Goal: Task Accomplishment & Management: Complete application form

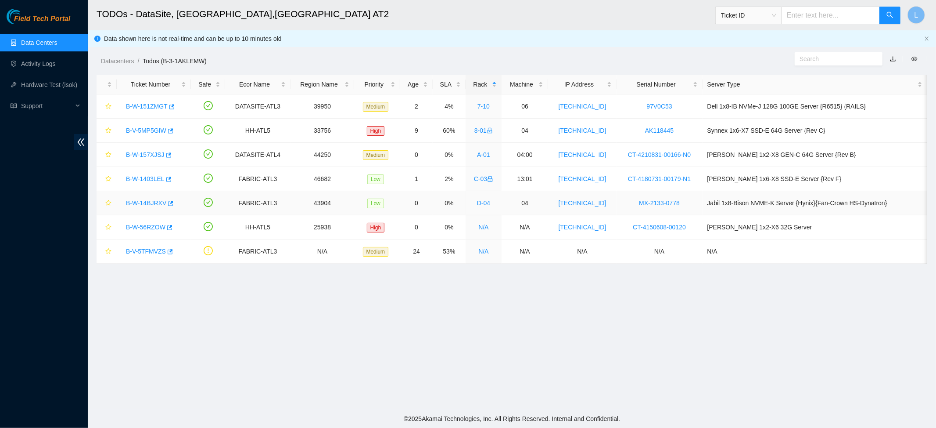
drag, startPoint x: 540, startPoint y: 195, endPoint x: 665, endPoint y: 380, distance: 223.6
click at [659, 369] on main "TODOs - DataSite, Marietta,GA AT2 Ticket ID L Data shown here is not real-time …" at bounding box center [512, 204] width 849 height 409
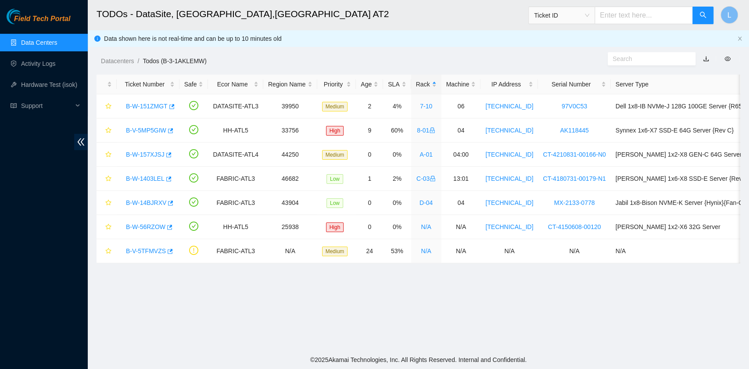
click at [212, 319] on main "TODOs - DataSite, Marietta,GA AT2 Ticket ID L Data shown here is not real-time …" at bounding box center [419, 175] width 662 height 351
click at [142, 154] on link "B-W-157XJSJ" at bounding box center [145, 154] width 39 height 7
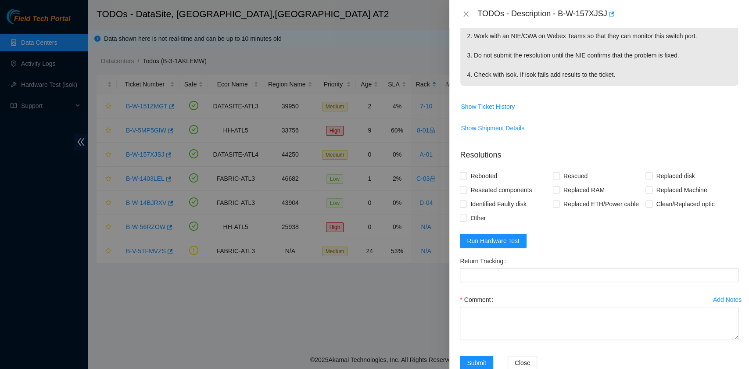
scroll to position [176, 0]
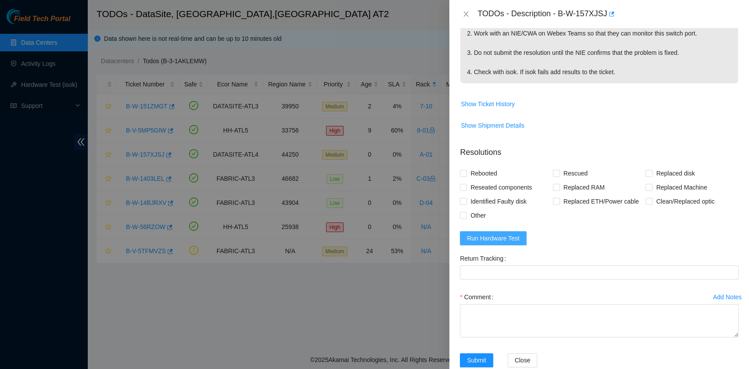
click at [508, 240] on span "Run Hardware Test" at bounding box center [493, 239] width 53 height 10
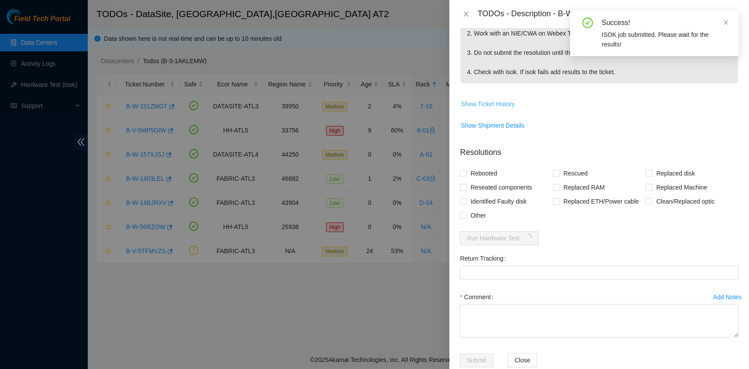
click at [503, 105] on span "Show Ticket History" at bounding box center [488, 104] width 54 height 10
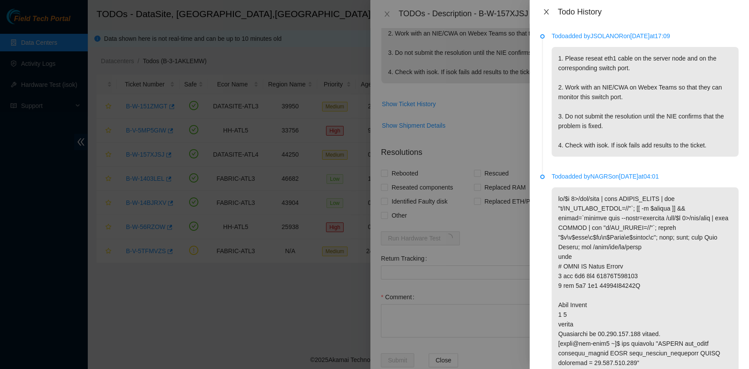
click at [547, 11] on icon "close" at bounding box center [546, 11] width 5 height 5
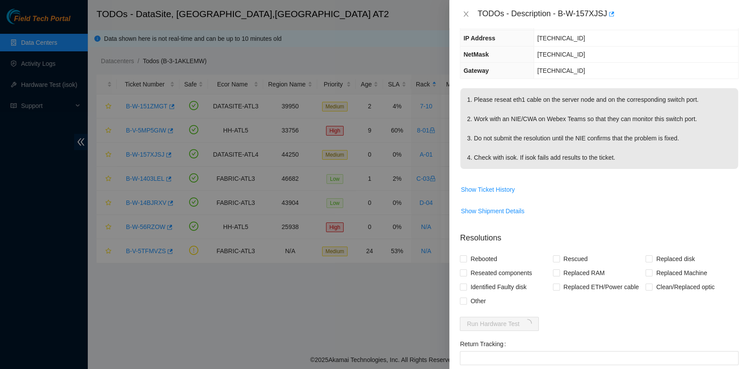
scroll to position [0, 0]
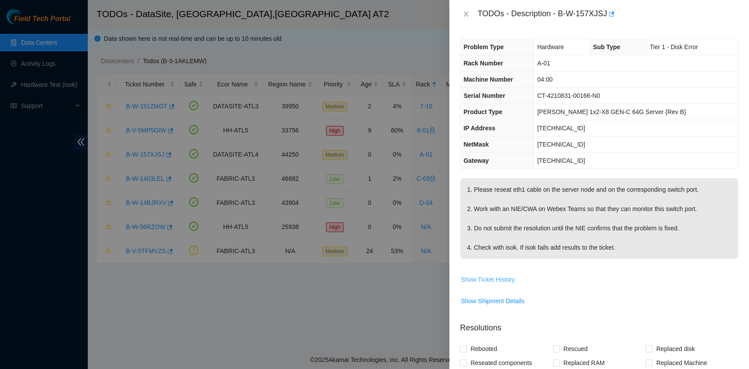
click at [506, 276] on span "Show Ticket History" at bounding box center [488, 280] width 54 height 10
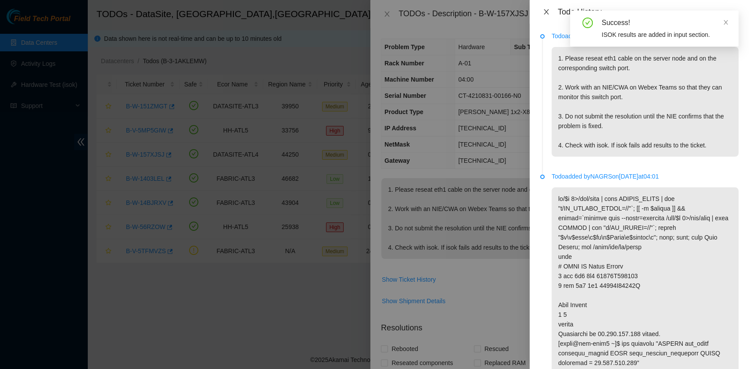
click at [548, 14] on icon "close" at bounding box center [546, 11] width 5 height 5
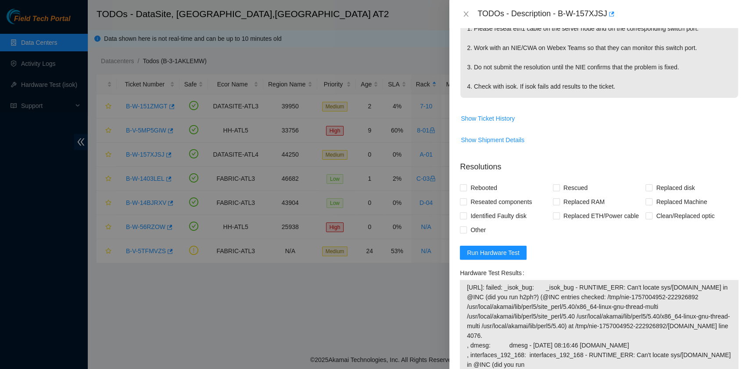
scroll to position [176, 0]
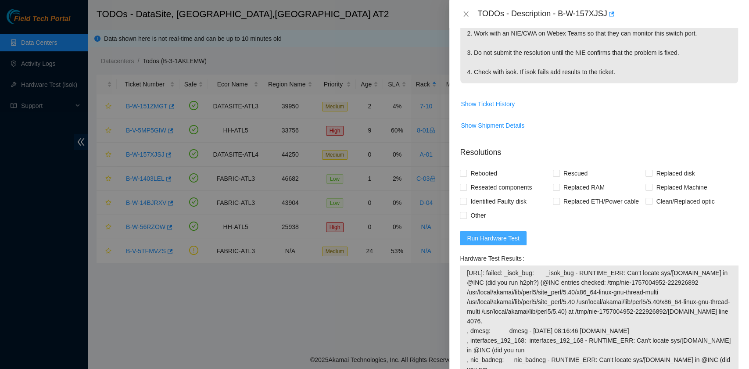
click at [498, 234] on span "Run Hardware Test" at bounding box center [493, 239] width 53 height 10
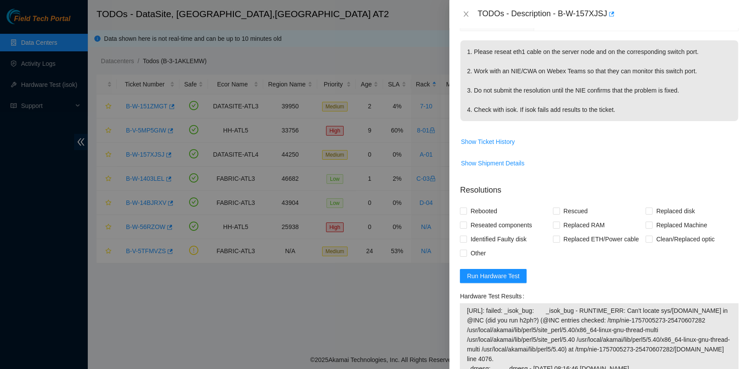
scroll to position [0, 0]
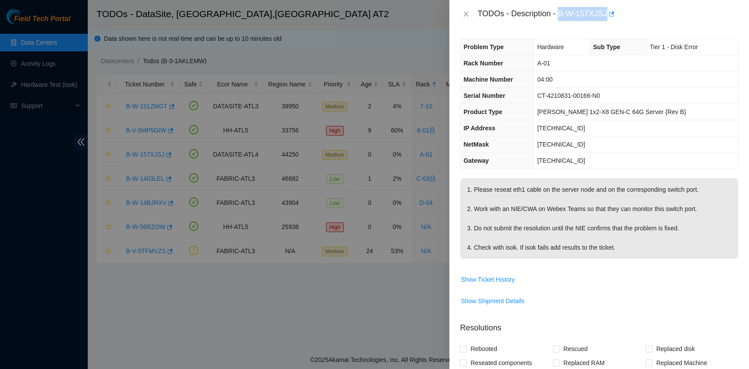
drag, startPoint x: 559, startPoint y: 14, endPoint x: 605, endPoint y: 18, distance: 46.7
click at [605, 18] on div "TODOs - Description - B-W-157XJSJ" at bounding box center [608, 14] width 261 height 14
copy div "B-W-157XJSJ"
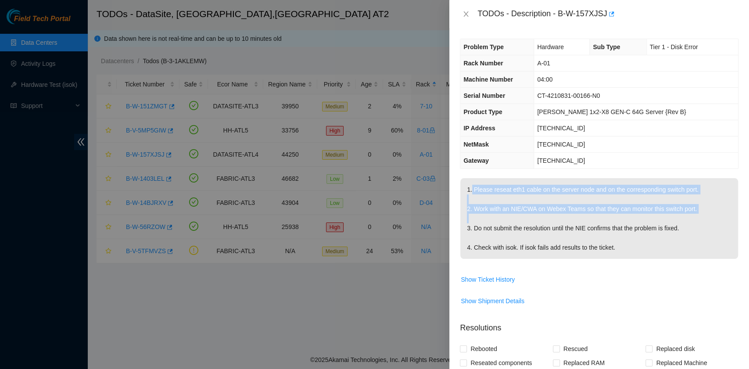
drag, startPoint x: 472, startPoint y: 185, endPoint x: 697, endPoint y: 214, distance: 226.6
click at [697, 214] on p "1. Please reseat eth1 cable on the server node and on the corresponding switch …" at bounding box center [600, 218] width 278 height 81
copy p "Please reseat eth1 cable on the server node and on the corresponding switch por…"
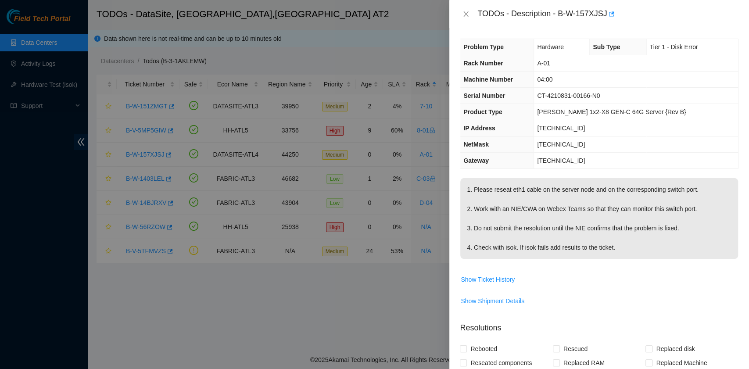
click at [530, 124] on th "IP Address" at bounding box center [497, 128] width 73 height 16
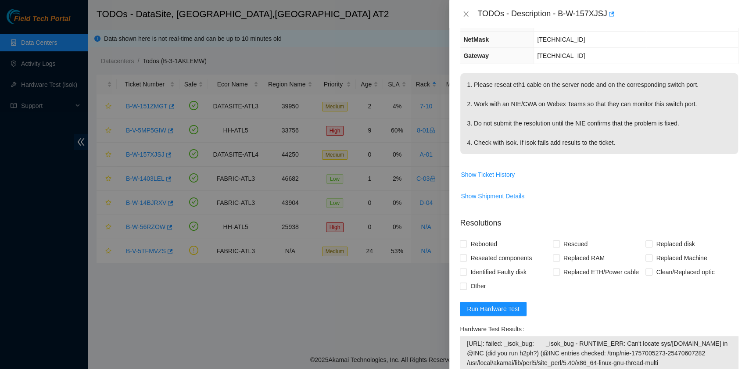
scroll to position [117, 0]
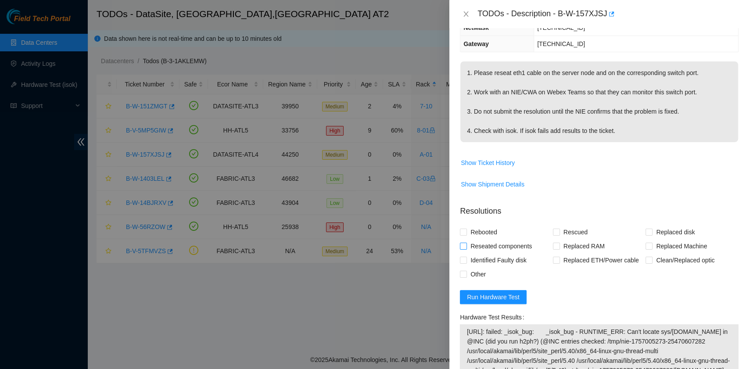
click at [514, 245] on span "Reseated components" at bounding box center [501, 246] width 68 height 14
click at [466, 245] on input "Reseated components" at bounding box center [463, 246] width 6 height 6
checkbox input "true"
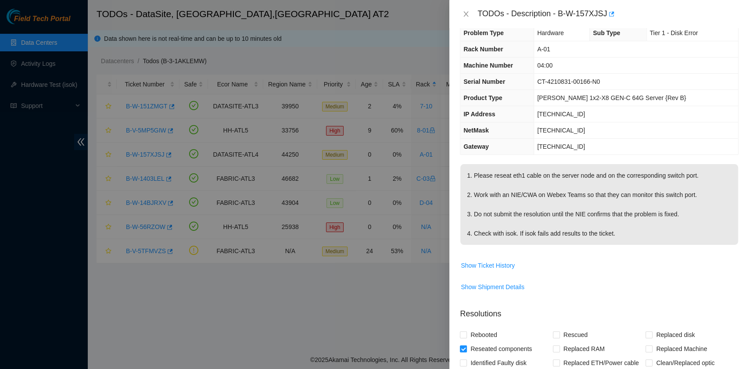
scroll to position [0, 0]
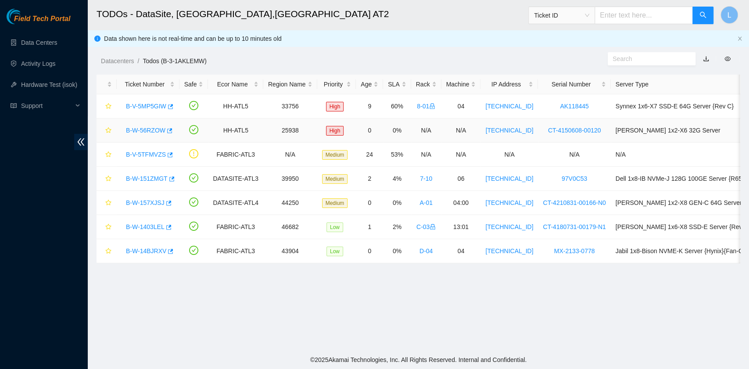
click at [140, 130] on link "B-W-56RZOW" at bounding box center [146, 130] width 40 height 7
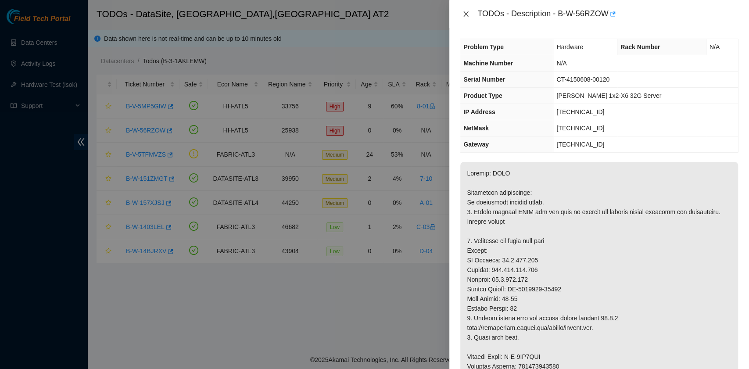
click at [471, 16] on button "Close" at bounding box center [466, 14] width 12 height 8
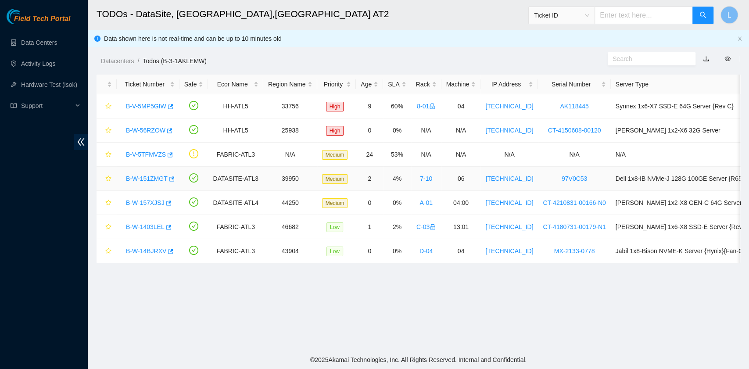
click at [161, 178] on link "B-W-151ZMGT" at bounding box center [147, 178] width 42 height 7
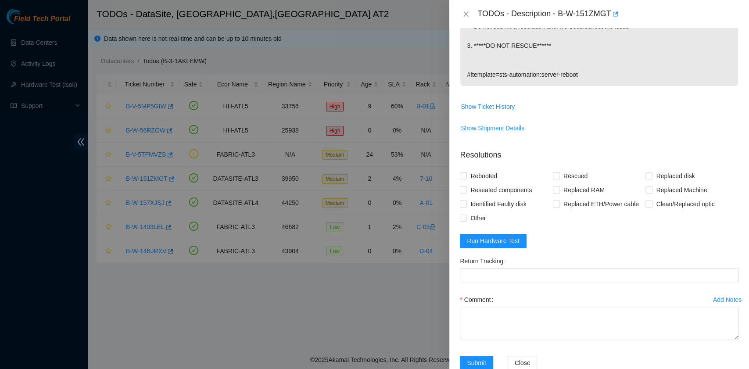
scroll to position [254, 0]
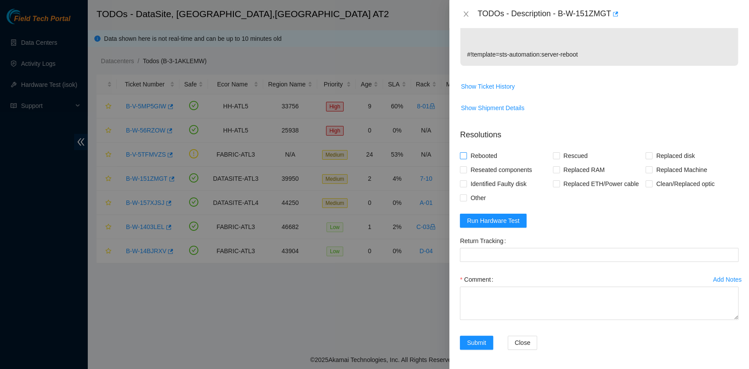
click at [490, 158] on span "Rebooted" at bounding box center [484, 156] width 34 height 14
click at [466, 158] on input "Rebooted" at bounding box center [463, 155] width 6 height 6
checkbox input "true"
click at [505, 220] on span "Run Hardware Test" at bounding box center [493, 221] width 53 height 10
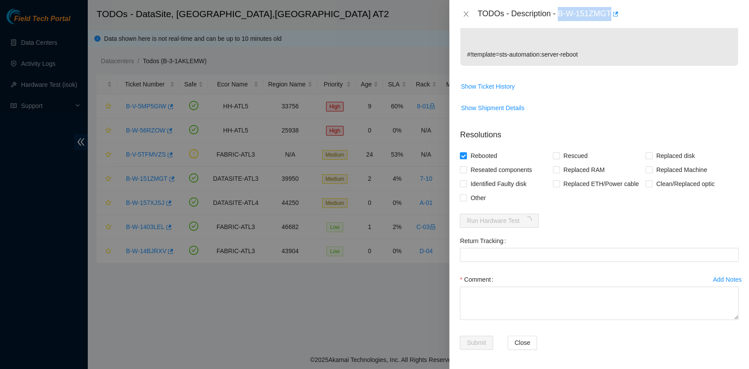
drag, startPoint x: 560, startPoint y: 16, endPoint x: 611, endPoint y: 15, distance: 50.9
click at [611, 15] on div "TODOs - Description - B-W-151ZMGT" at bounding box center [608, 14] width 261 height 14
copy div "B-W-151ZMGT"
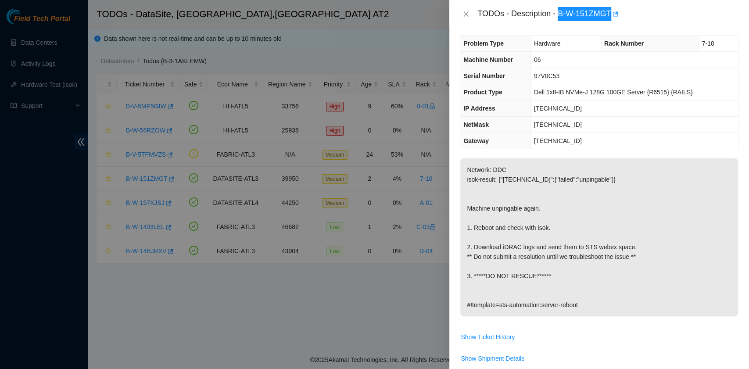
scroll to position [0, 0]
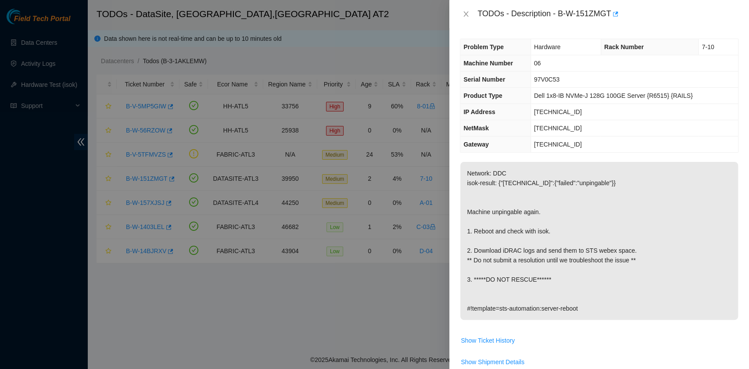
click at [551, 25] on div "TODOs - Description - B-W-151ZMGT" at bounding box center [600, 14] width 300 height 28
drag, startPoint x: 558, startPoint y: 14, endPoint x: 611, endPoint y: 16, distance: 53.1
click at [611, 16] on div "TODOs - Description - B-W-151ZMGT" at bounding box center [608, 14] width 261 height 14
copy div "B-W-151ZMGT"
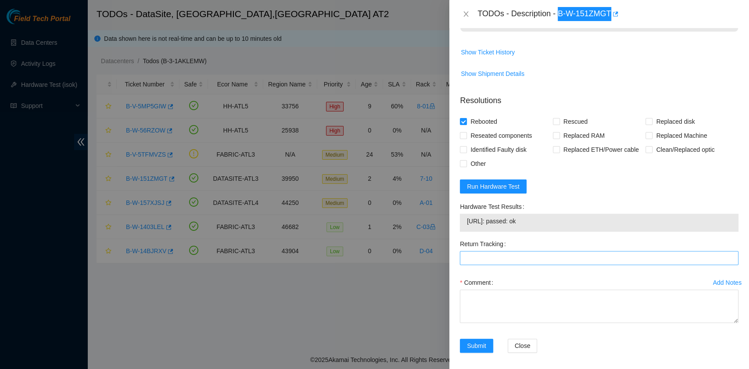
scroll to position [292, 0]
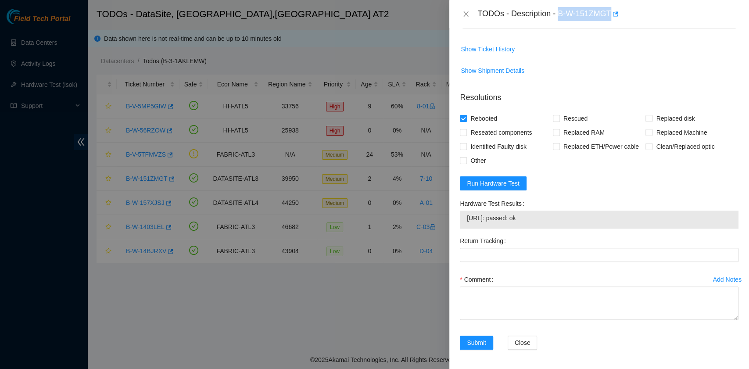
drag, startPoint x: 548, startPoint y: 222, endPoint x: 461, endPoint y: 211, distance: 87.6
click at [461, 211] on div "23.11.231.197: passed: ok" at bounding box center [599, 220] width 279 height 18
copy tbody "23.11.231.197: passed: ok"
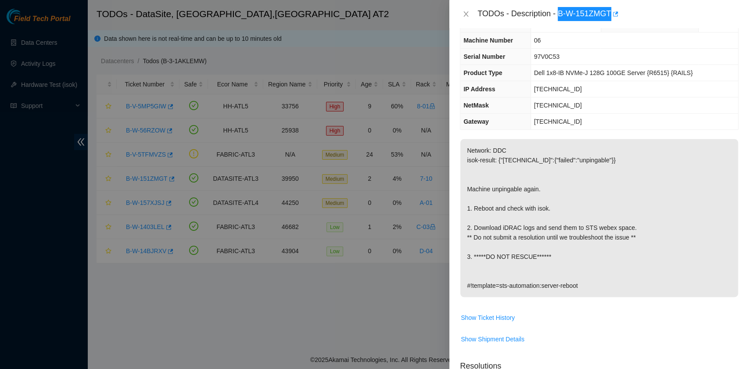
scroll to position [0, 0]
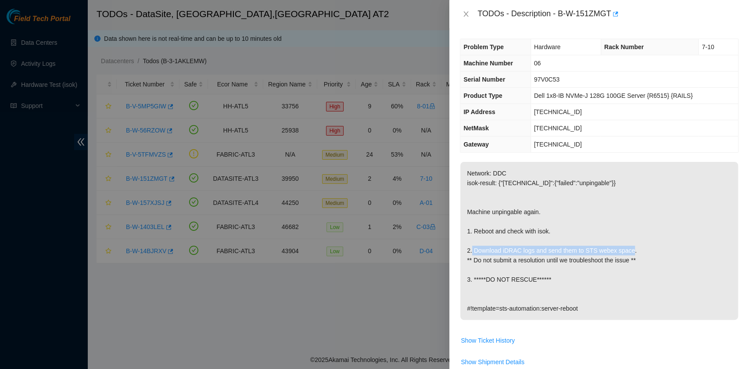
drag, startPoint x: 475, startPoint y: 248, endPoint x: 635, endPoint y: 253, distance: 159.9
click at [635, 253] on p "Network: DDC isok-result: {"23.11.231.197":{"failed":"unpingable"}} Machine unp…" at bounding box center [600, 241] width 278 height 158
copy p "Download iDRAC logs and send them to STS webex space."
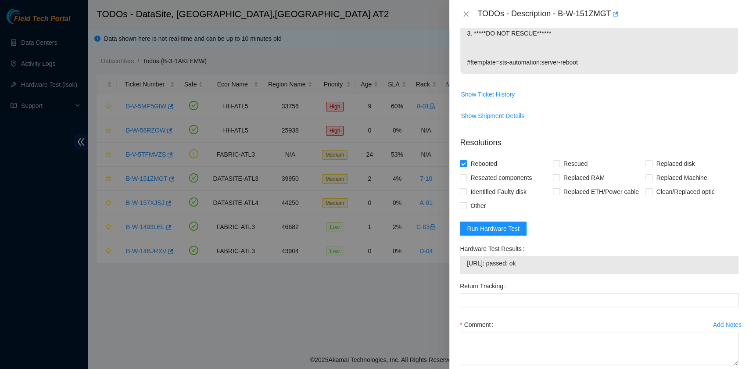
scroll to position [292, 0]
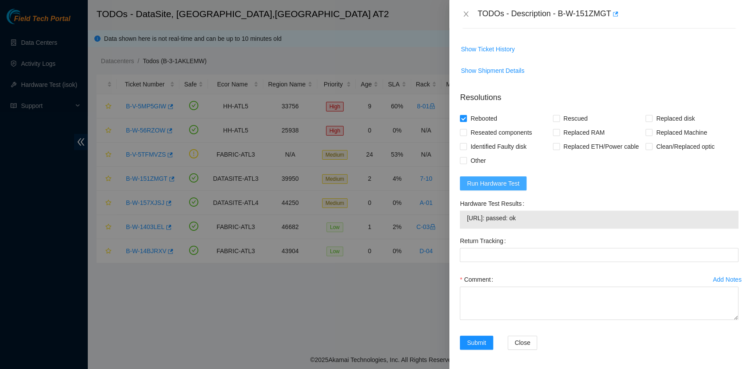
click at [495, 184] on span "Run Hardware Test" at bounding box center [493, 184] width 53 height 10
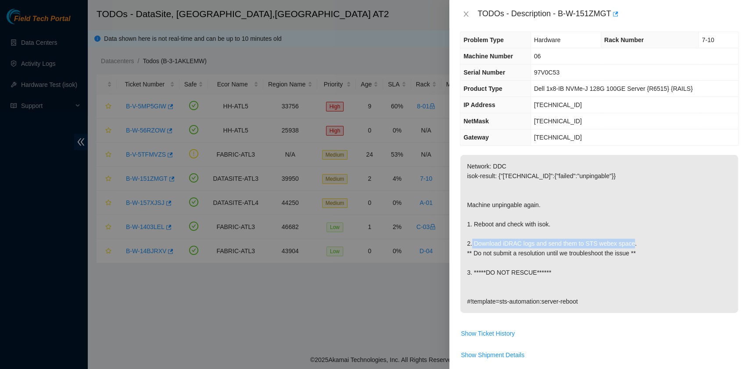
scroll to position [0, 0]
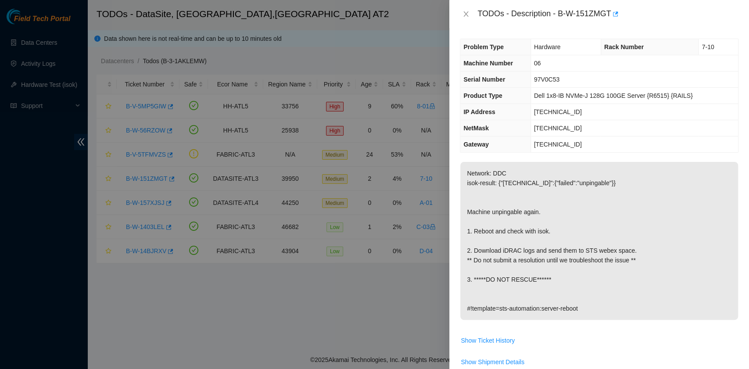
drag, startPoint x: 586, startPoint y: 274, endPoint x: 580, endPoint y: 274, distance: 5.7
click at [585, 274] on p "Network: DDC isok-result: {"23.11.231.197":{"failed":"unpingable"}} Machine unp…" at bounding box center [600, 241] width 278 height 158
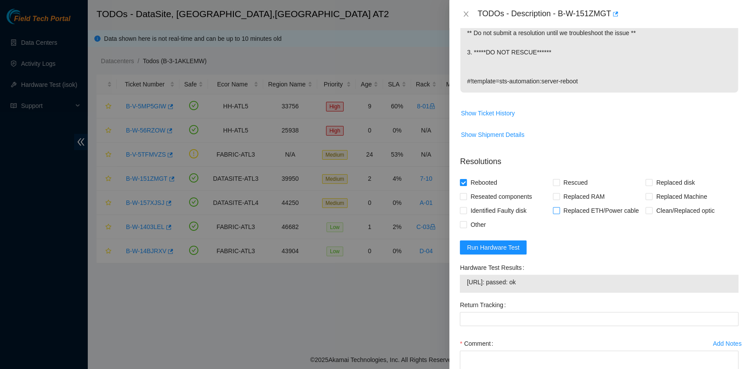
scroll to position [292, 0]
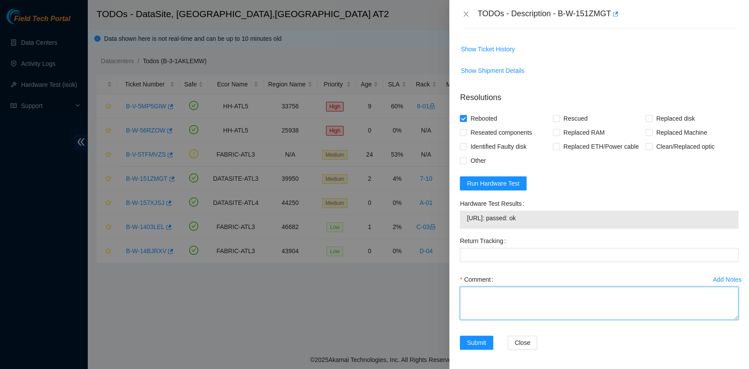
click at [513, 302] on textarea "Comment" at bounding box center [599, 303] width 279 height 33
paste textarea "B-W-151ZMGT rack# 7-10 machine# 06 Rebooted. No Rescue. Downloaded and sent iDR…"
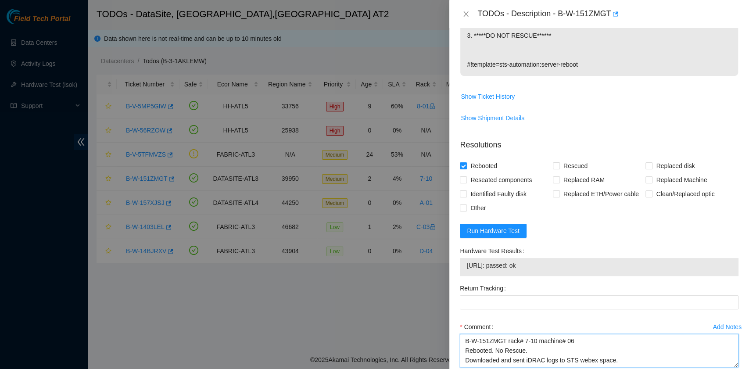
scroll to position [233, 0]
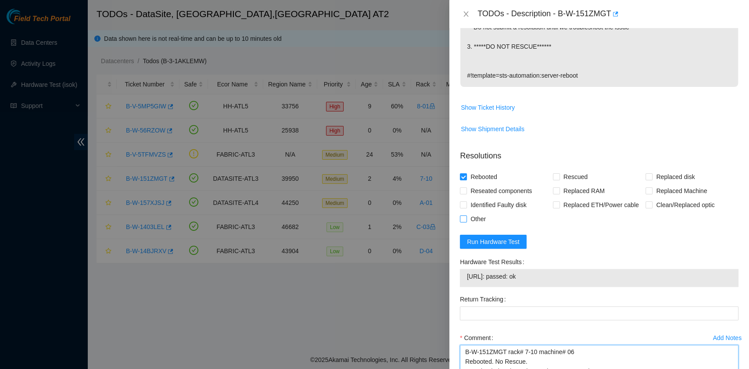
type textarea "B-W-151ZMGT rack# 7-10 machine# 06 Rebooted. No Rescue. Downloaded and sent iDR…"
click at [482, 220] on span "Other" at bounding box center [478, 219] width 22 height 14
click at [466, 220] on input "Other" at bounding box center [463, 219] width 6 height 6
checkbox input "true"
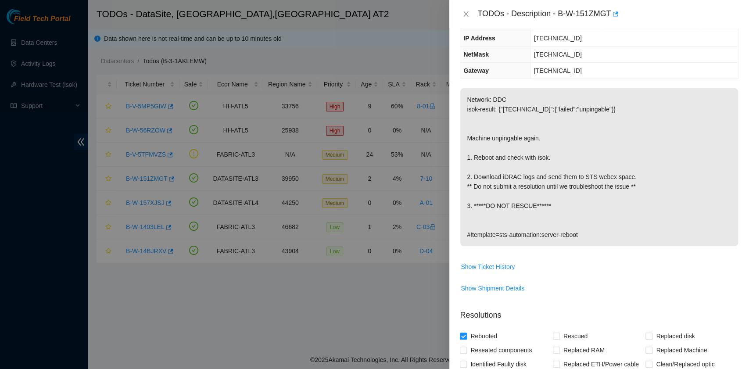
scroll to position [58, 0]
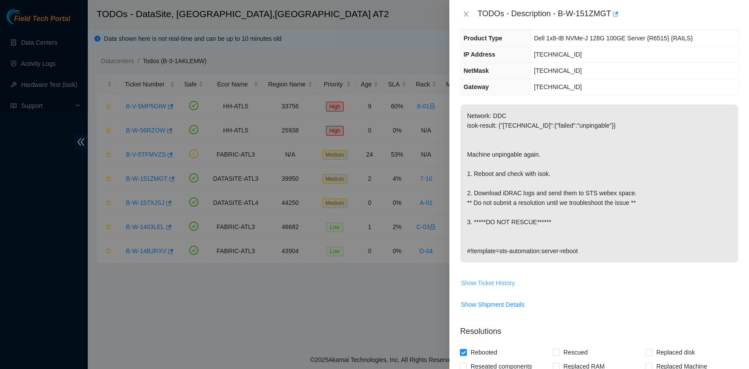
click at [492, 281] on span "Show Ticket History" at bounding box center [488, 283] width 54 height 10
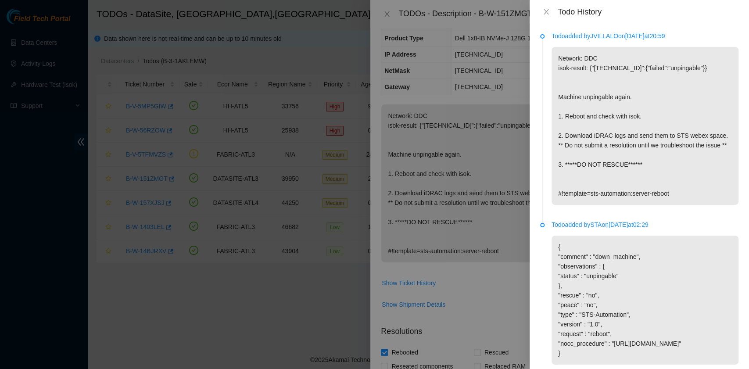
scroll to position [43, 0]
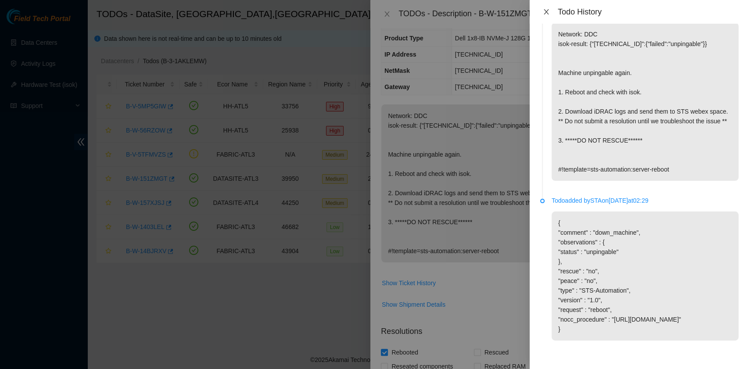
click at [549, 14] on icon "close" at bounding box center [546, 11] width 7 height 7
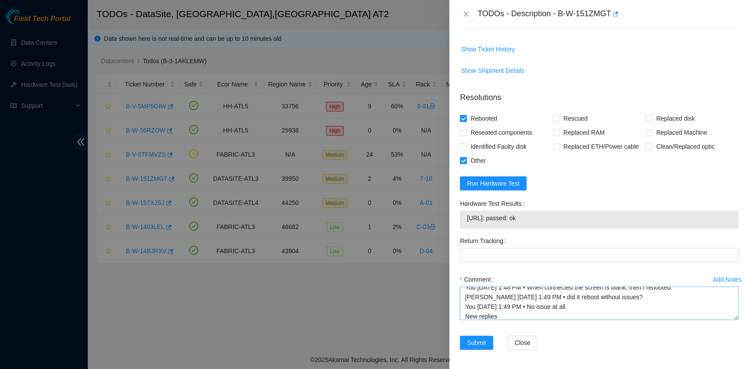
scroll to position [58, 0]
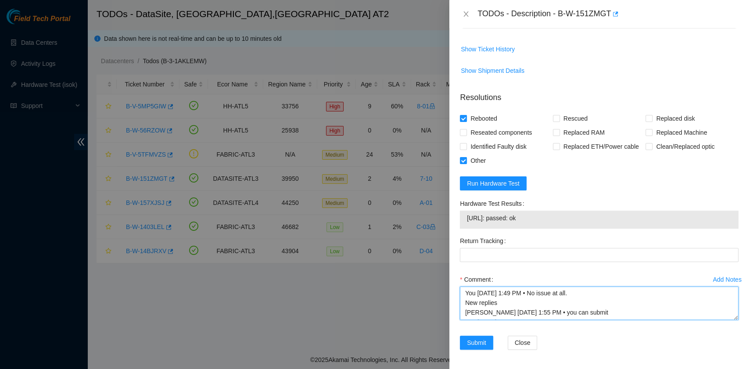
click at [510, 305] on textarea "B-W-151ZMGT rack# 7-10 machine# 06 Rebooted. No Rescue. Downloaded and sent iDR…" at bounding box center [599, 303] width 279 height 33
type textarea "B-W-151ZMGT rack# 7-10 machine# 06 Rebooted. No Rescue. Downloaded and sent iDR…"
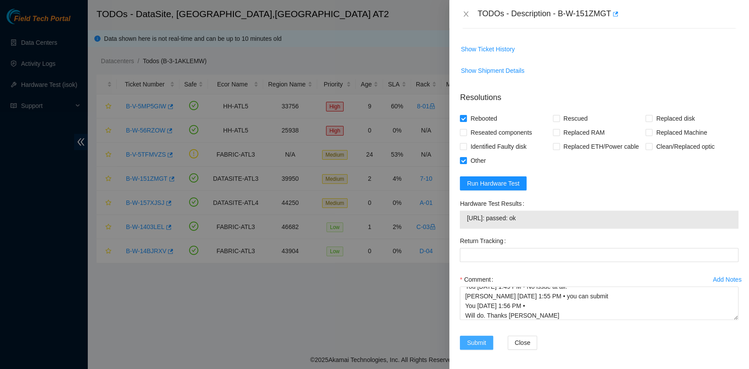
click at [474, 344] on span "Submit" at bounding box center [476, 343] width 19 height 10
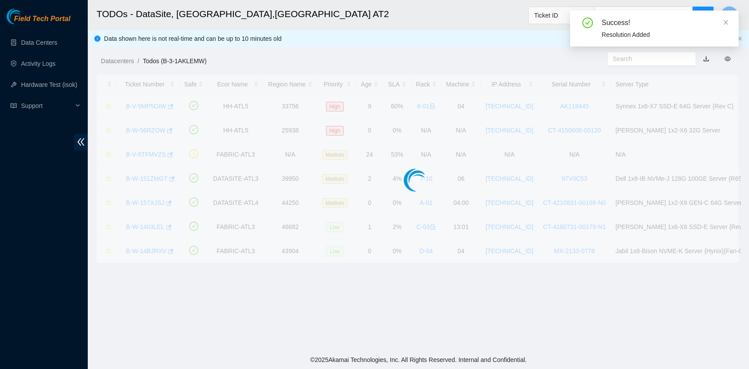
scroll to position [223, 0]
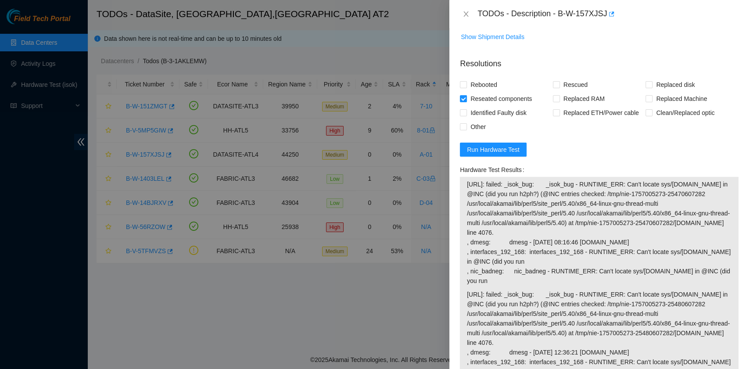
scroll to position [351, 0]
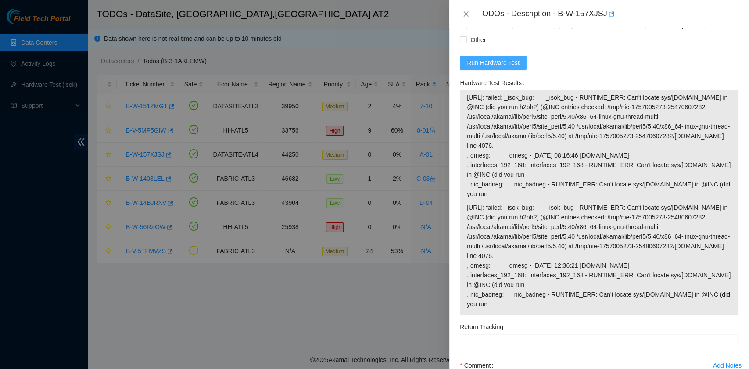
click at [506, 62] on span "Run Hardware Test" at bounding box center [493, 63] width 53 height 10
